Goal: Find specific page/section: Find specific page/section

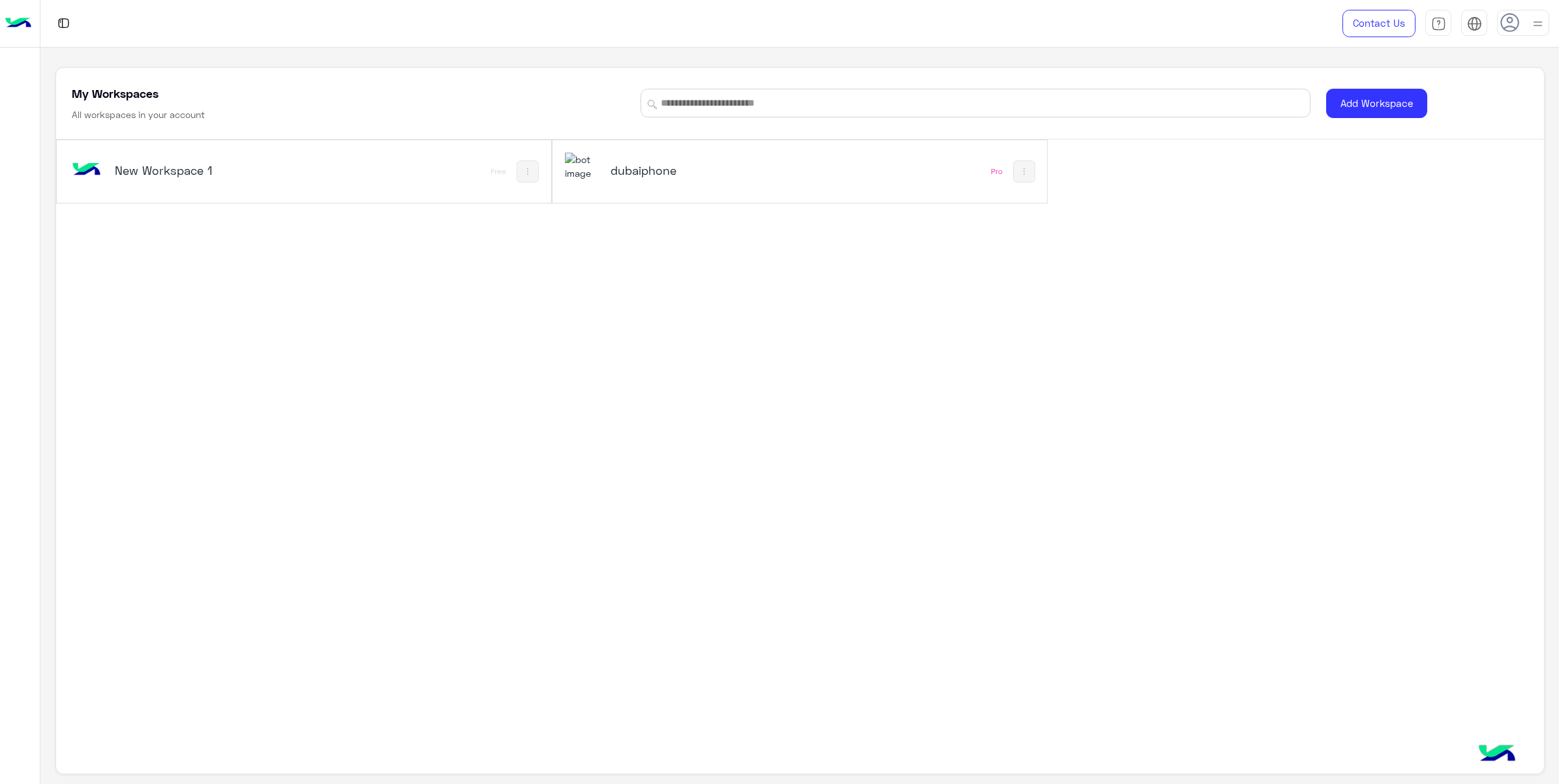
click at [642, 176] on h5 "dubaiphone" at bounding box center [695, 170] width 169 height 16
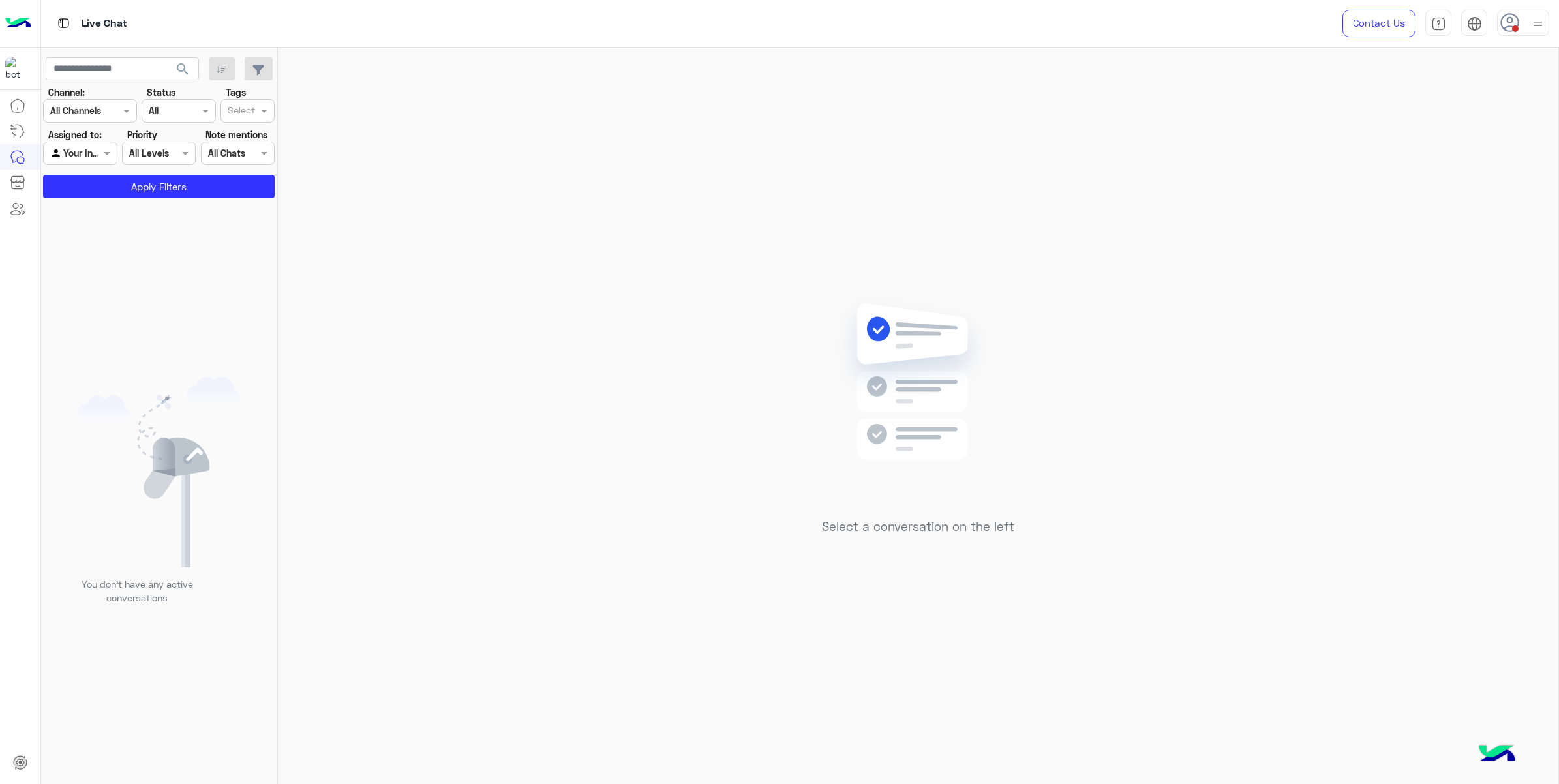
click at [177, 67] on span "search" at bounding box center [183, 69] width 16 height 16
click at [1533, 12] on div at bounding box center [1538, 23] width 17 height 25
click at [175, 72] on span "search" at bounding box center [183, 69] width 16 height 16
click at [1512, 29] on span at bounding box center [1515, 28] width 6 height 6
click at [190, 59] on button "search" at bounding box center [183, 71] width 32 height 28
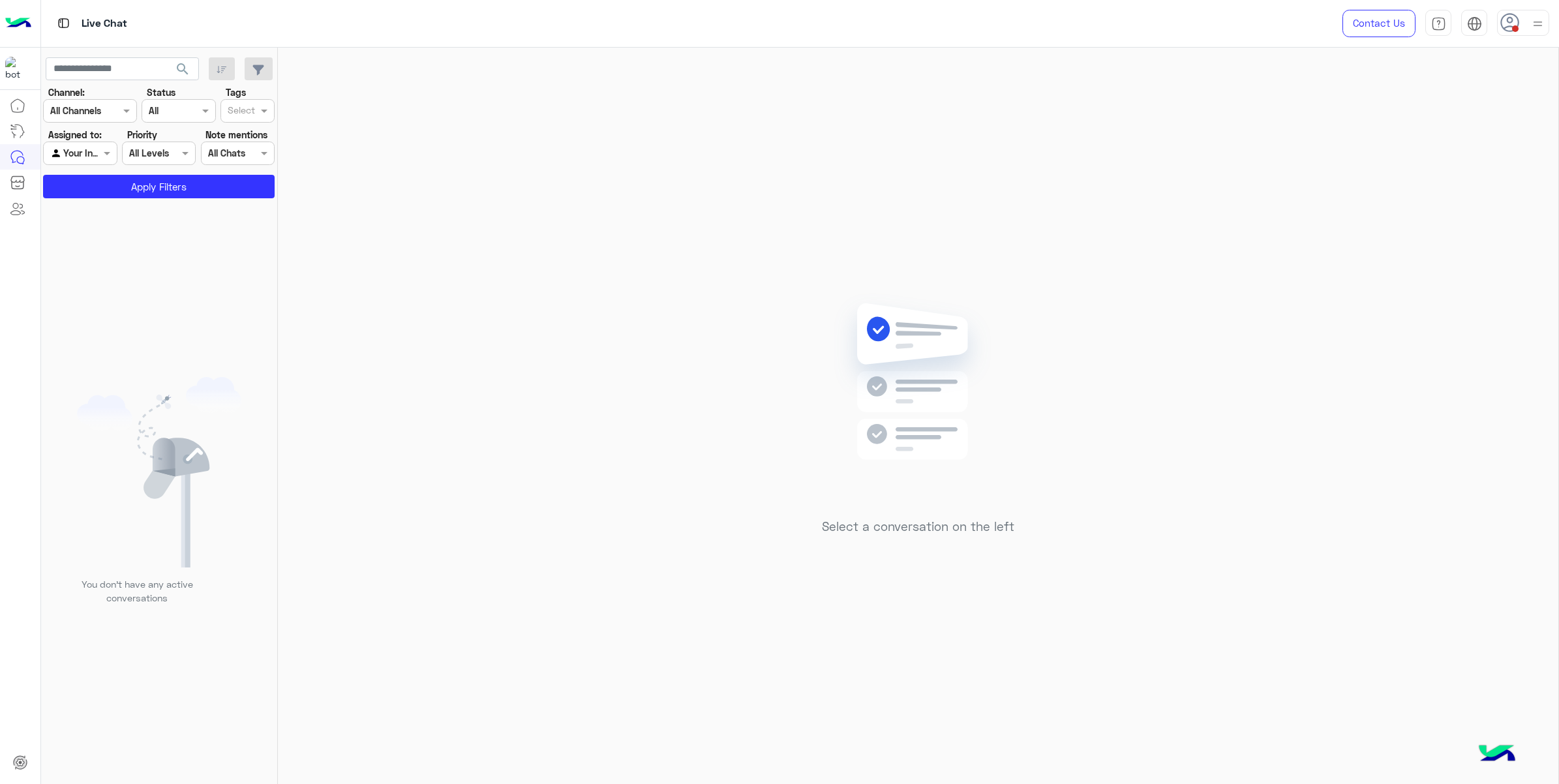
click at [176, 73] on span "search" at bounding box center [183, 69] width 16 height 16
click at [188, 72] on span "search" at bounding box center [183, 69] width 16 height 16
click at [1513, 36] on div "Contact Us Help Center عربي English" at bounding box center [1440, 24] width 236 height 47
click at [1515, 33] on div at bounding box center [1522, 23] width 52 height 26
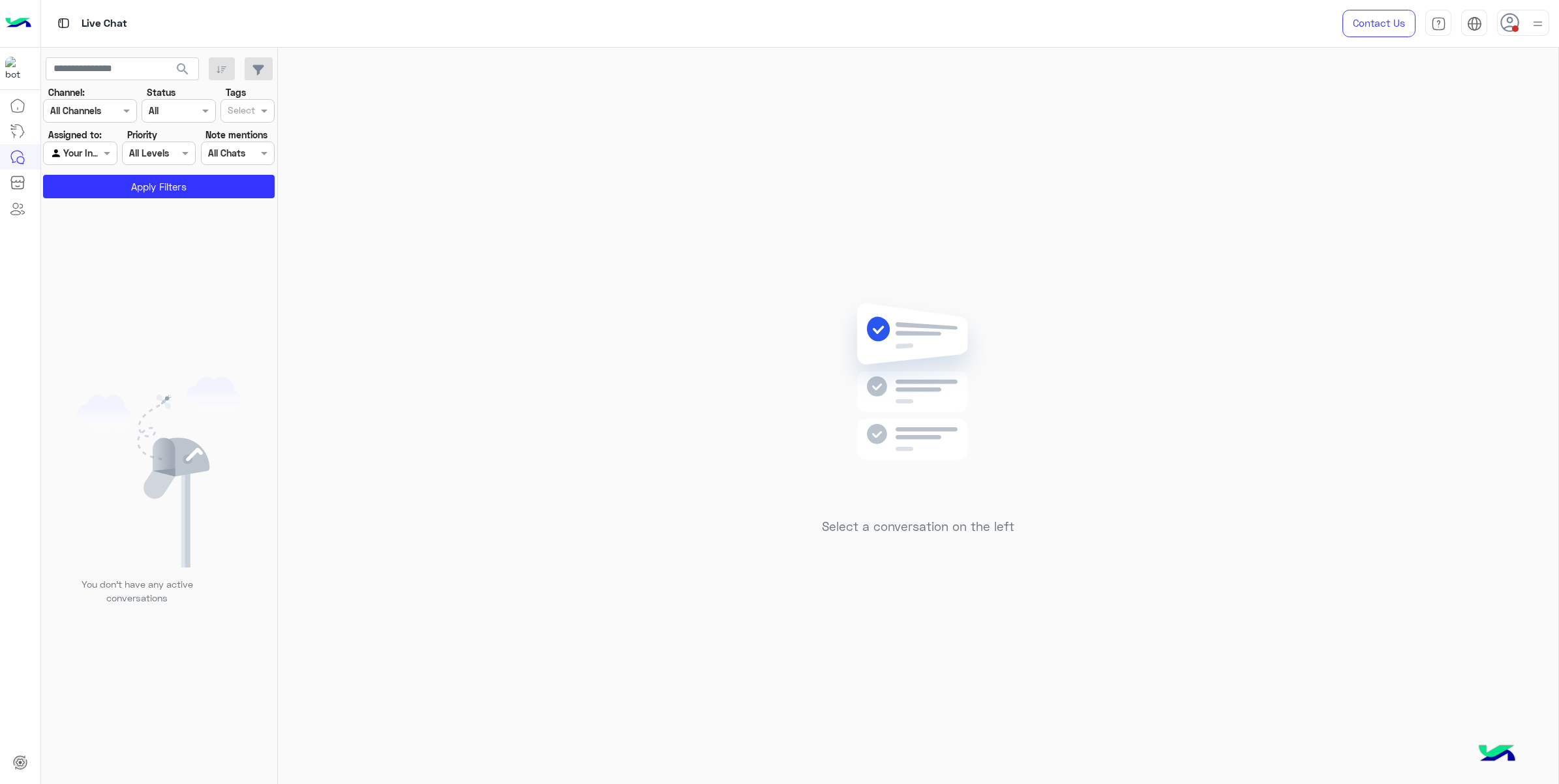
click at [1538, 17] on img at bounding box center [1538, 24] width 17 height 17
click at [176, 69] on span "search" at bounding box center [183, 69] width 16 height 16
click at [161, 188] on button "Apply Filters" at bounding box center [158, 187] width 232 height 24
click at [1504, 30] on use at bounding box center [1509, 22] width 19 height 19
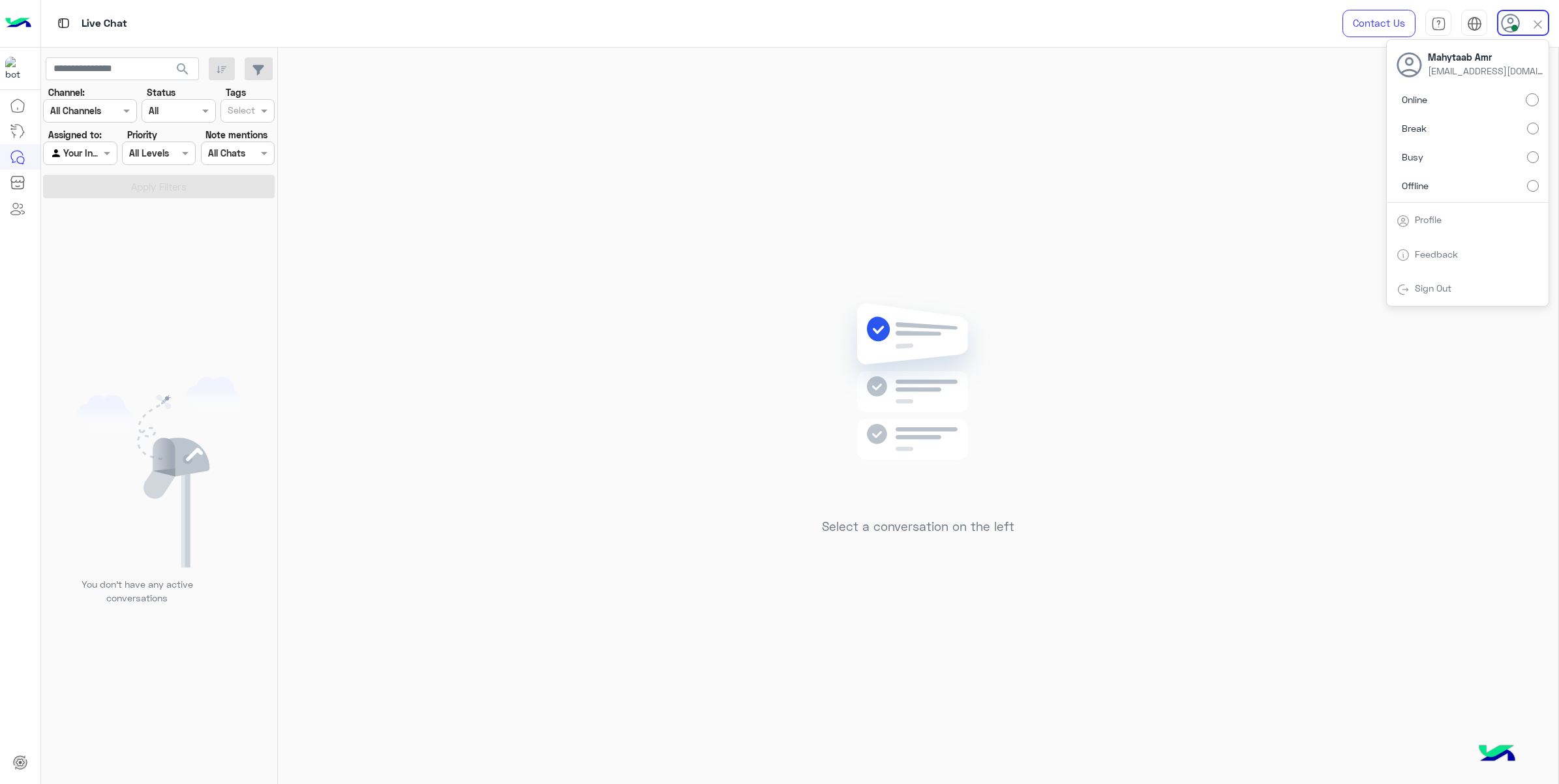
click at [188, 71] on span "search" at bounding box center [183, 69] width 16 height 16
click at [1517, 21] on use at bounding box center [1509, 22] width 19 height 19
click at [183, 67] on span "search" at bounding box center [183, 69] width 16 height 16
click at [1508, 28] on icon at bounding box center [1510, 23] width 19 height 19
click at [1508, 28] on icon at bounding box center [1511, 24] width 19 height 19
